Goal: Navigation & Orientation: Find specific page/section

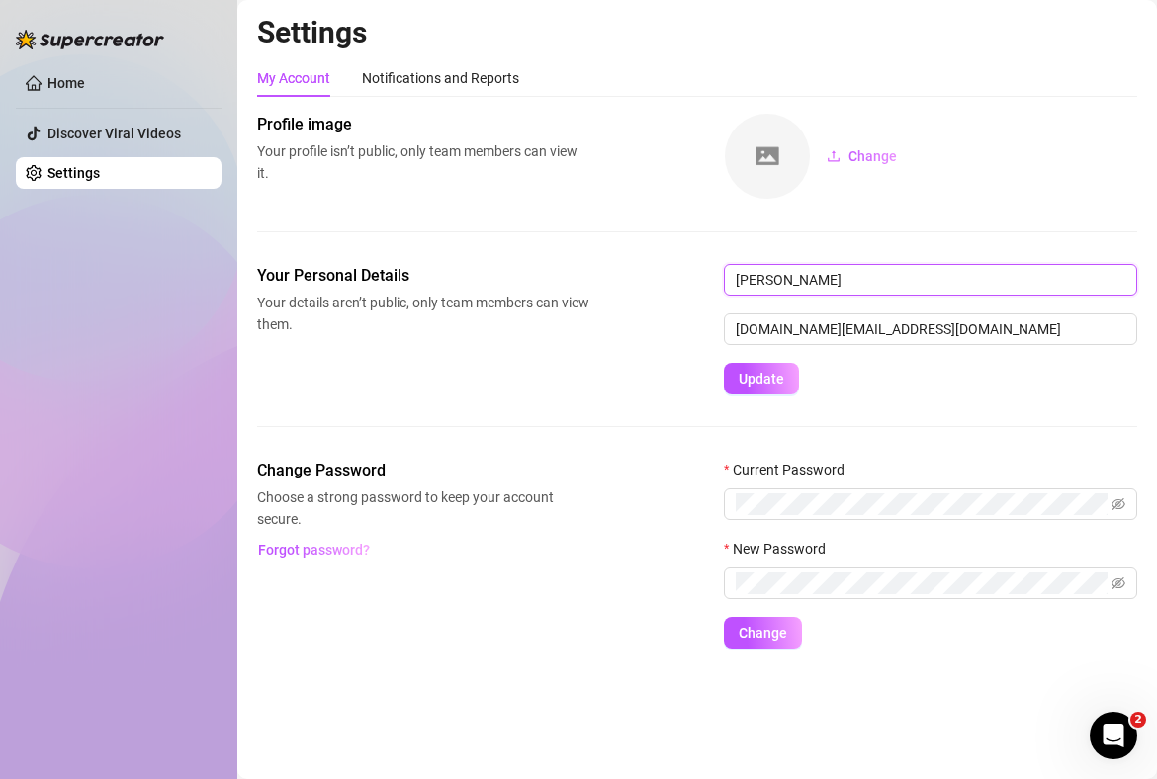
click at [783, 279] on input "[PERSON_NAME]" at bounding box center [930, 280] width 413 height 32
click at [457, 80] on div "Notifications and Reports" at bounding box center [440, 78] width 157 height 22
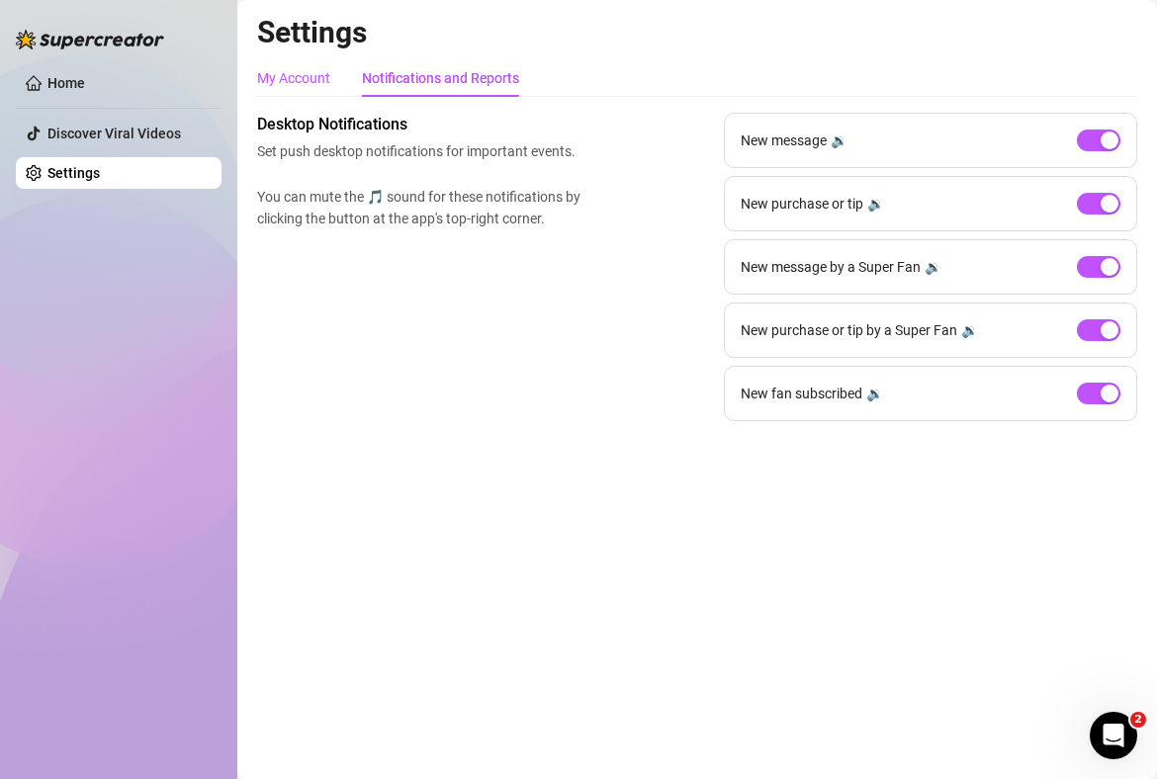
click at [309, 86] on div "My Account" at bounding box center [293, 78] width 73 height 22
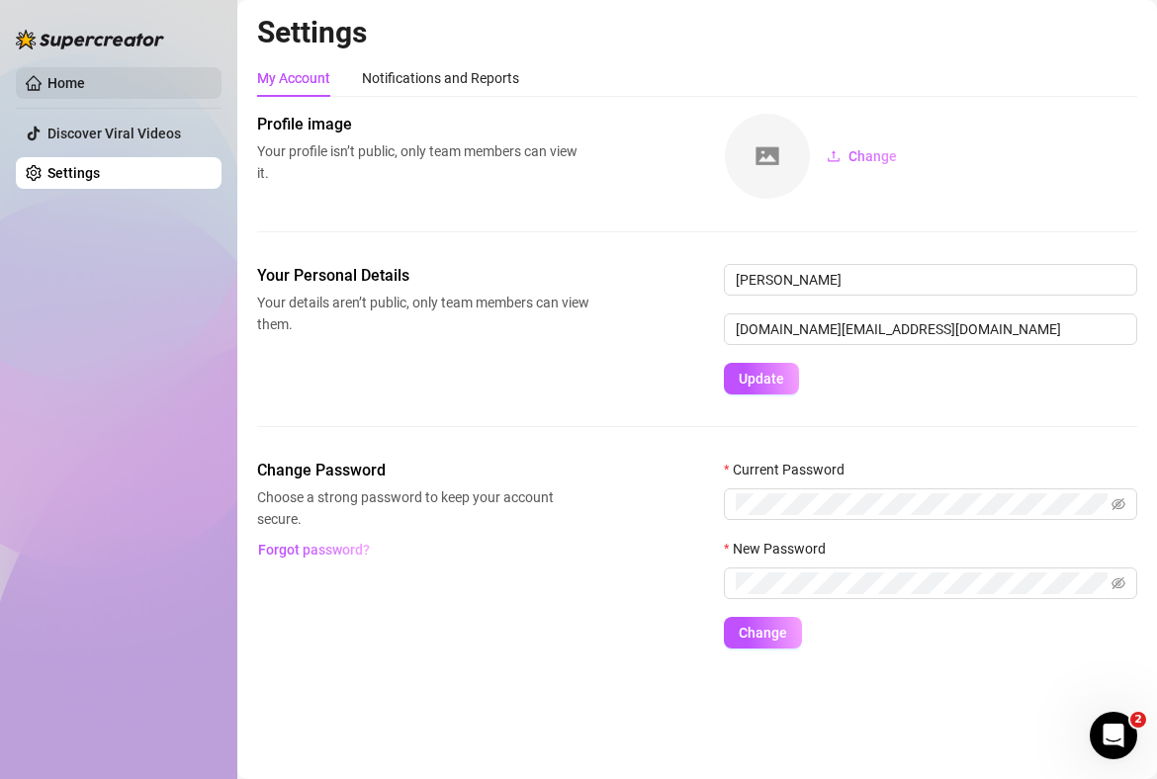
click at [85, 91] on link "Home" at bounding box center [66, 83] width 38 height 16
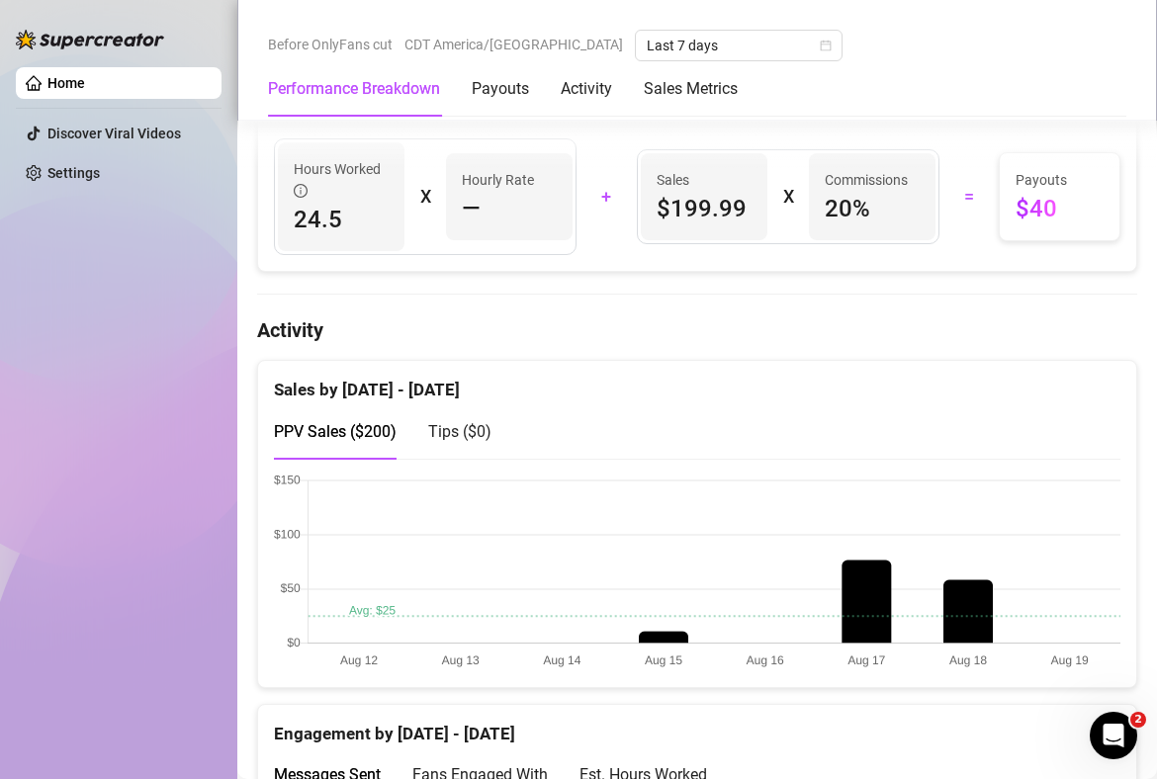
scroll to position [862, 0]
